Goal: Check status: Check status

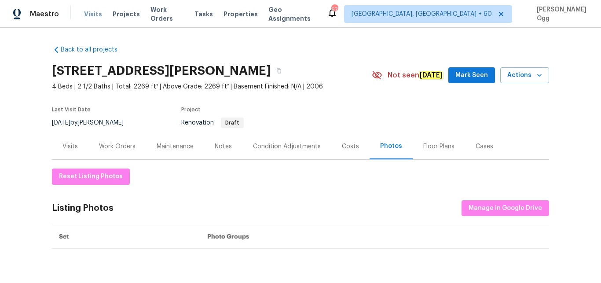
click at [89, 12] on span "Visits" at bounding box center [93, 14] width 18 height 9
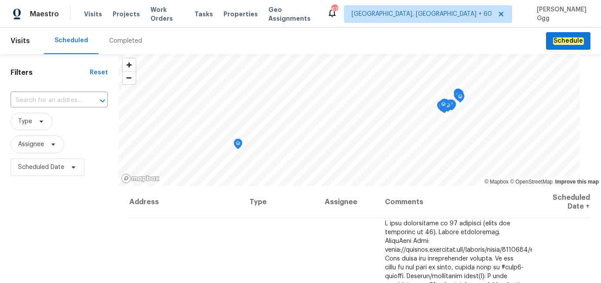
click at [117, 45] on div "Completed" at bounding box center [125, 40] width 33 height 9
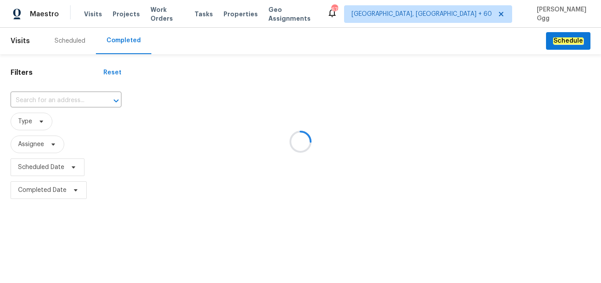
click at [44, 100] on div at bounding box center [300, 141] width 601 height 283
click at [36, 100] on div at bounding box center [300, 141] width 601 height 283
click at [36, 98] on div at bounding box center [300, 141] width 601 height 283
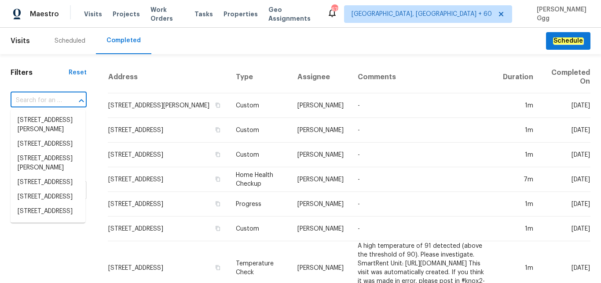
paste input "[STREET_ADDRESS][PERSON_NAME]"
type input "[STREET_ADDRESS][PERSON_NAME]"
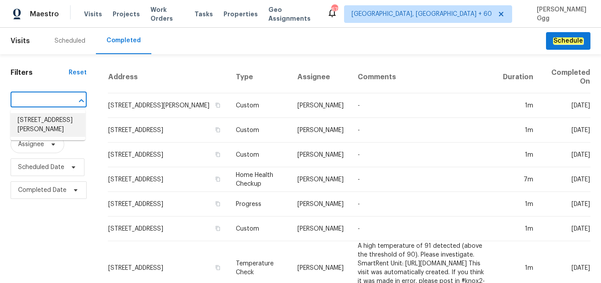
click at [36, 123] on li "[STREET_ADDRESS][PERSON_NAME]" at bounding box center [48, 125] width 75 height 24
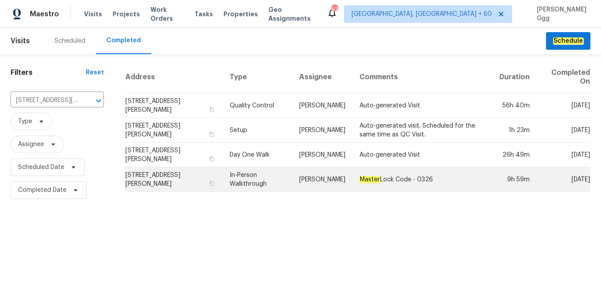
click at [253, 182] on td "In-Person Walkthrough" at bounding box center [258, 179] width 70 height 25
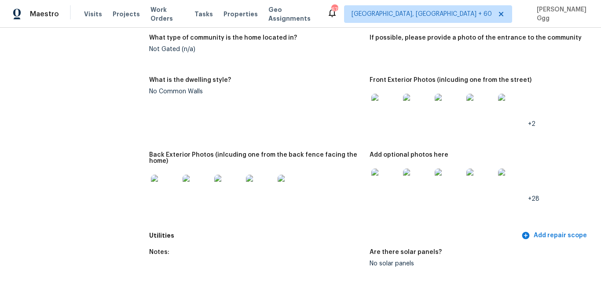
scroll to position [628, 0]
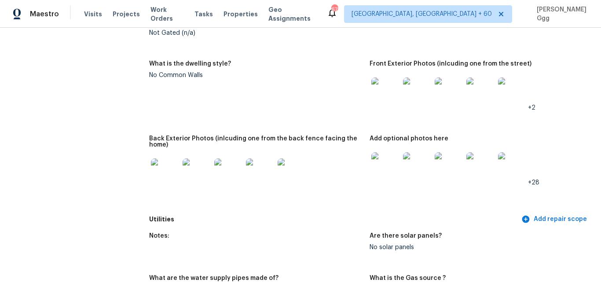
click at [162, 159] on img at bounding box center [165, 172] width 28 height 28
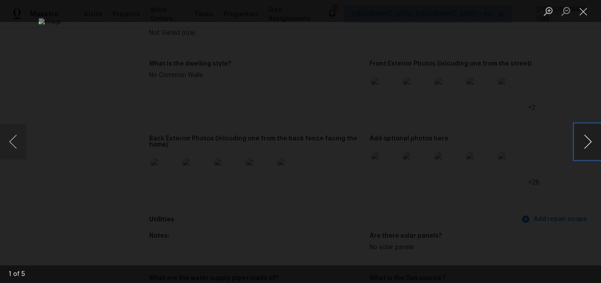
click at [590, 143] on button "Next image" at bounding box center [587, 141] width 26 height 35
click at [586, 15] on button "Close lightbox" at bounding box center [583, 11] width 18 height 15
